Goal: Task Accomplishment & Management: Manage account settings

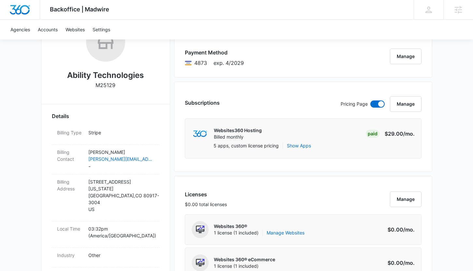
scroll to position [147, 0]
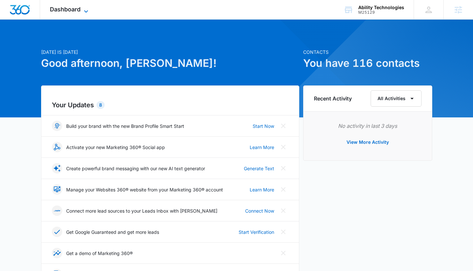
click at [65, 11] on span "Dashboard" at bounding box center [65, 9] width 31 height 7
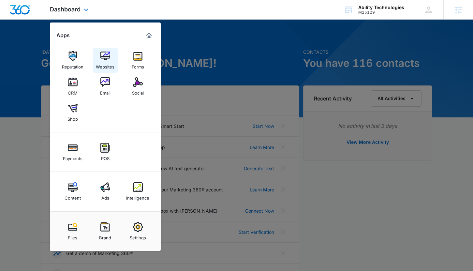
click at [107, 61] on div "Websites" at bounding box center [105, 65] width 19 height 8
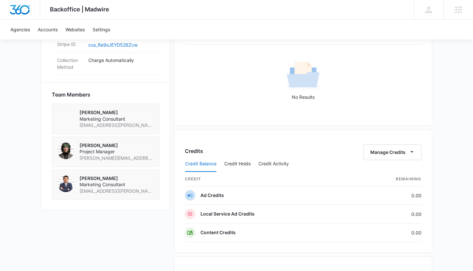
scroll to position [641, 0]
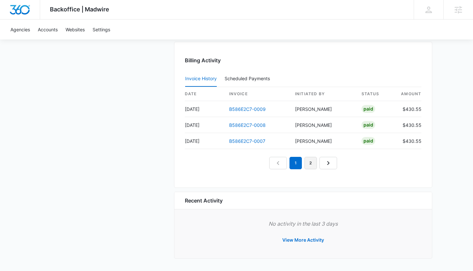
click at [312, 164] on link "2" at bounding box center [310, 163] width 12 height 12
click at [318, 164] on link "3" at bounding box center [318, 163] width 12 height 12
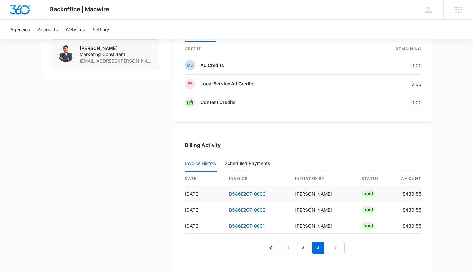
scroll to position [575, 0]
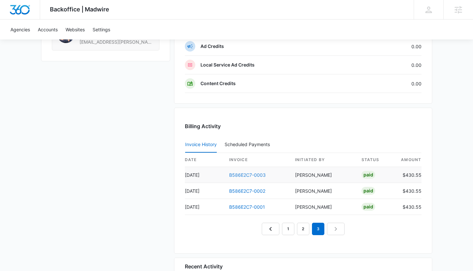
click at [248, 175] on link "B586E2C7-0003" at bounding box center [247, 175] width 37 height 6
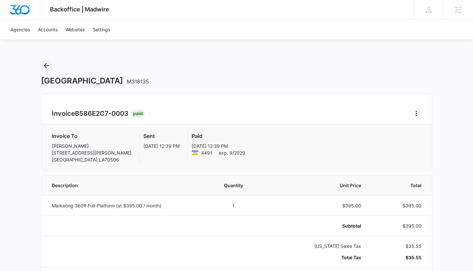
click at [47, 67] on icon "Back" at bounding box center [46, 66] width 8 height 8
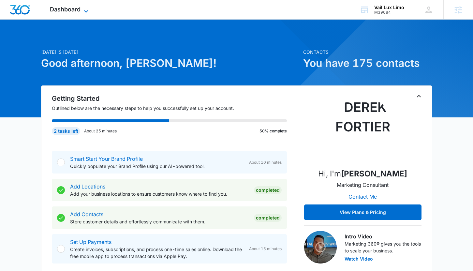
click at [77, 8] on span "Dashboard" at bounding box center [65, 9] width 31 height 7
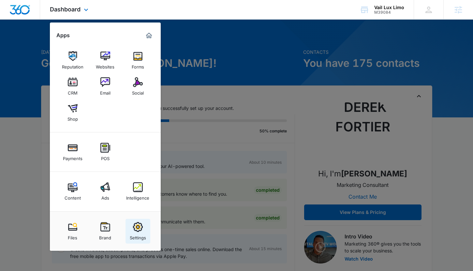
click at [139, 232] on div "Settings" at bounding box center [138, 236] width 16 height 8
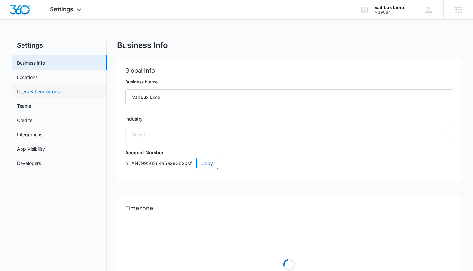
select select "52"
select select "US"
select select "America/Denver"
click at [55, 91] on link "Users & Permissions" at bounding box center [38, 91] width 43 height 7
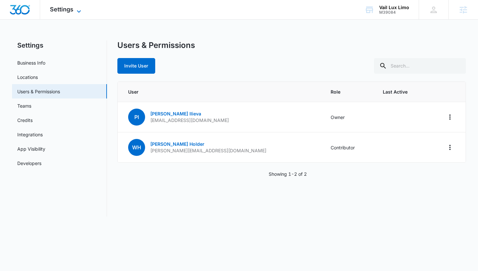
click at [72, 11] on span "Settings" at bounding box center [61, 9] width 23 height 7
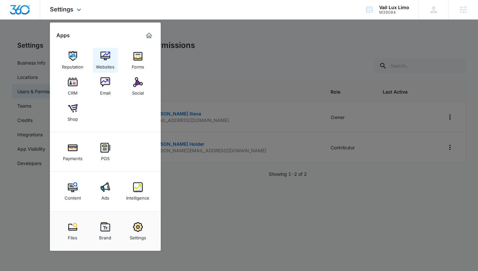
click at [103, 58] on img at bounding box center [105, 56] width 10 height 10
